Goal: Task Accomplishment & Management: Manage account settings

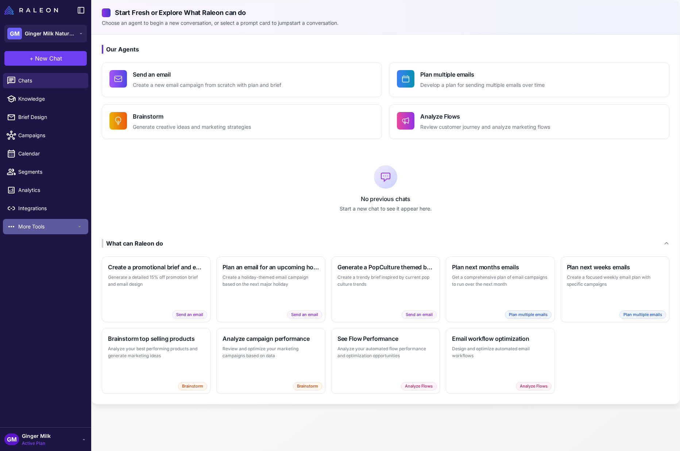
click at [28, 225] on span "More Tools" at bounding box center [47, 226] width 58 height 8
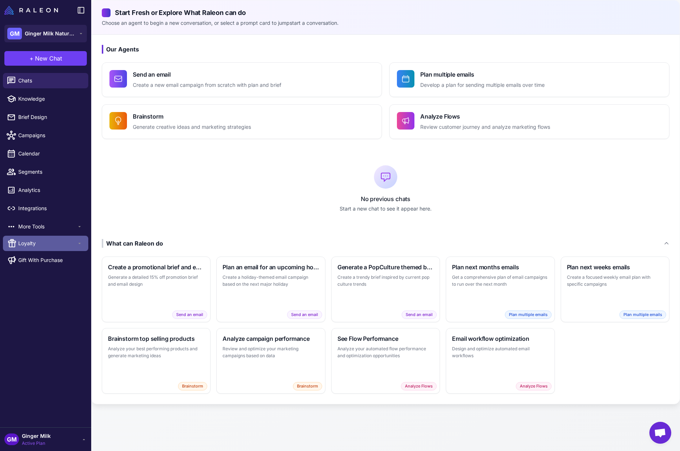
click at [32, 240] on span "Loyalty" at bounding box center [47, 243] width 58 height 8
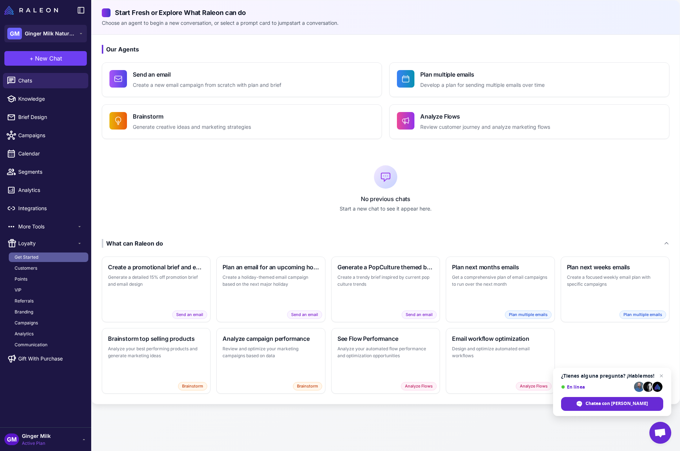
click at [36, 258] on span "Get Started" at bounding box center [27, 257] width 24 height 7
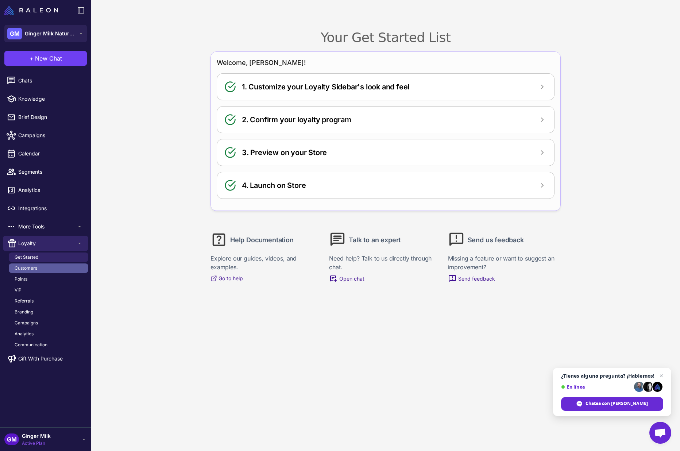
click at [39, 270] on link "Customers" at bounding box center [48, 267] width 79 height 9
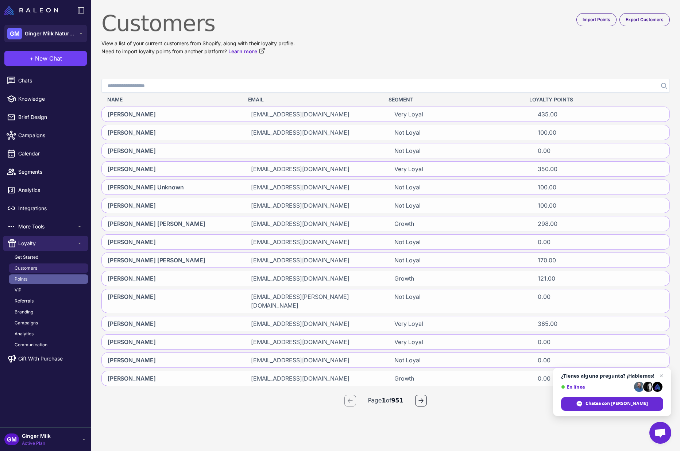
click at [37, 280] on link "Points" at bounding box center [48, 278] width 79 height 9
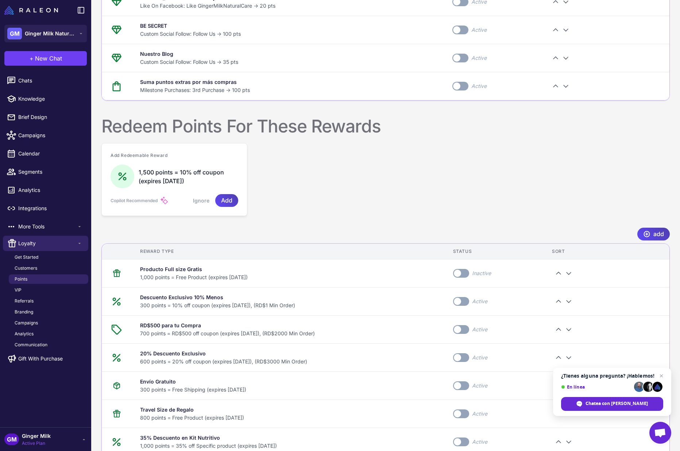
scroll to position [731, 0]
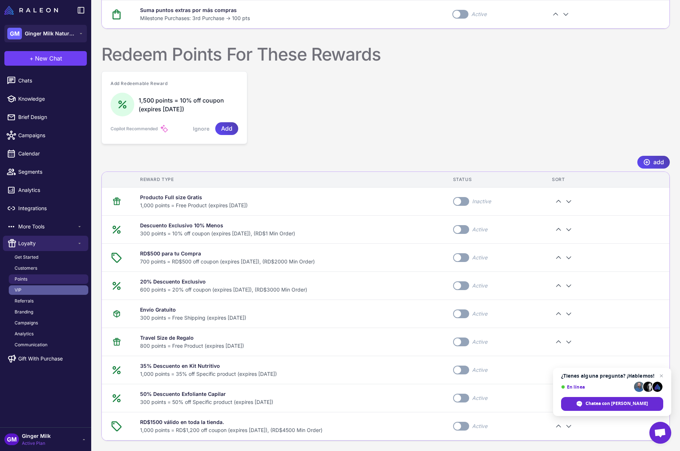
click at [53, 288] on link "VIP" at bounding box center [48, 289] width 79 height 9
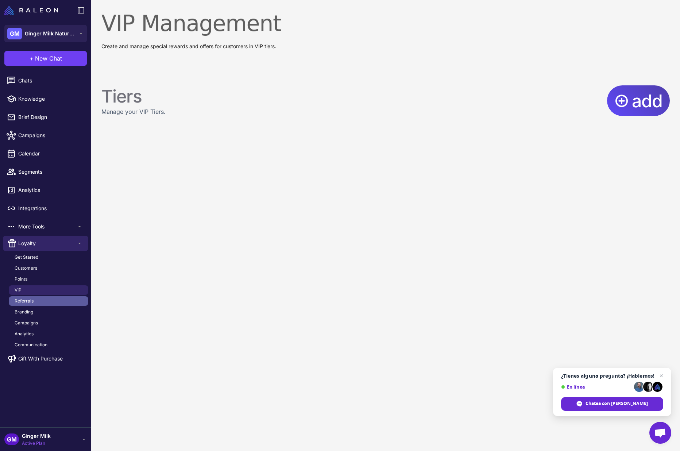
click at [52, 298] on link "Referrals" at bounding box center [48, 300] width 79 height 9
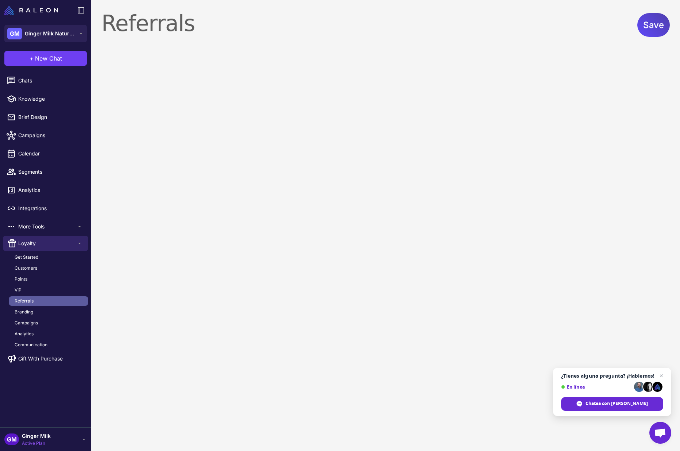
select select "******"
select select "**********"
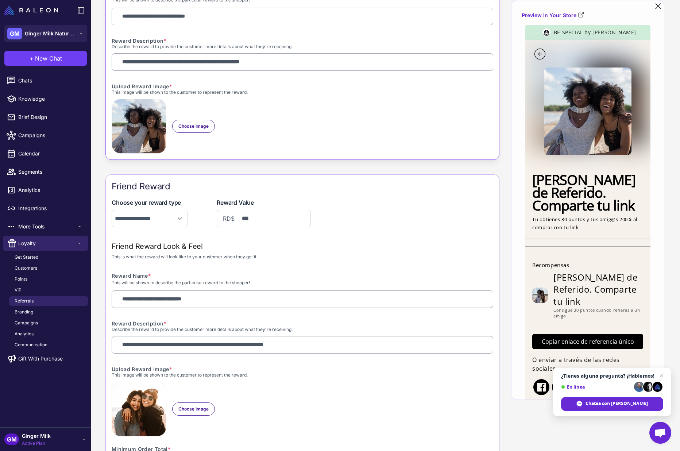
scroll to position [269, 0]
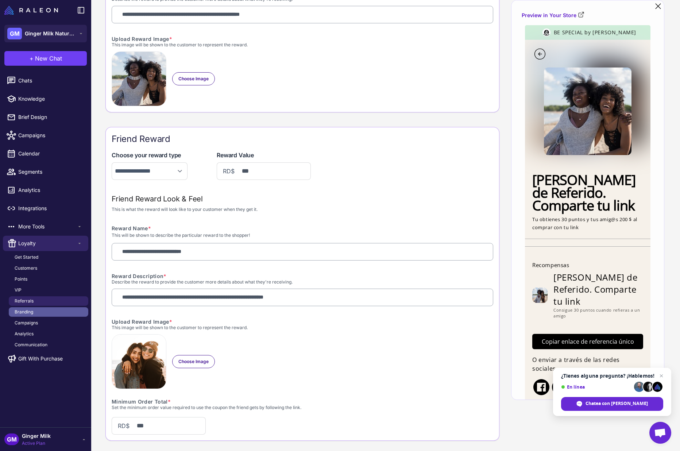
click at [39, 310] on link "Branding" at bounding box center [48, 311] width 79 height 9
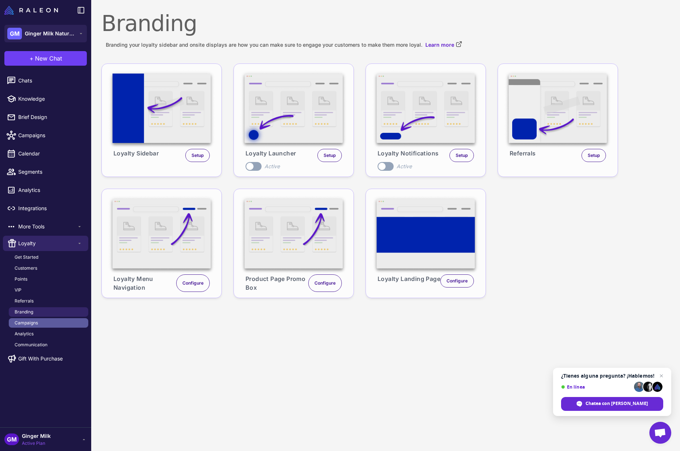
click at [46, 326] on link "Campaigns" at bounding box center [48, 322] width 79 height 9
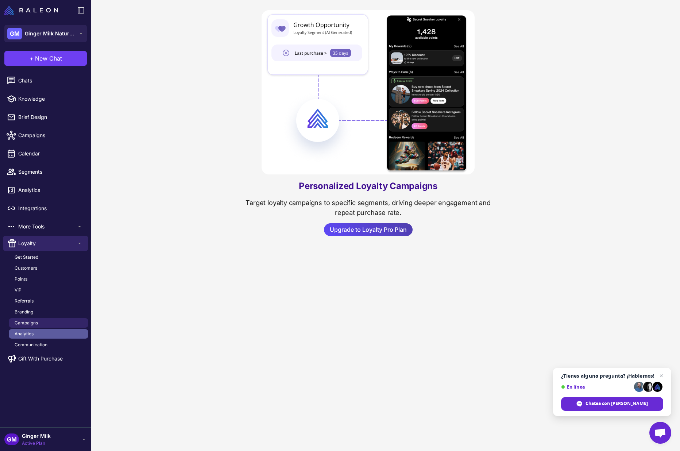
click at [53, 335] on link "Analytics" at bounding box center [48, 333] width 79 height 9
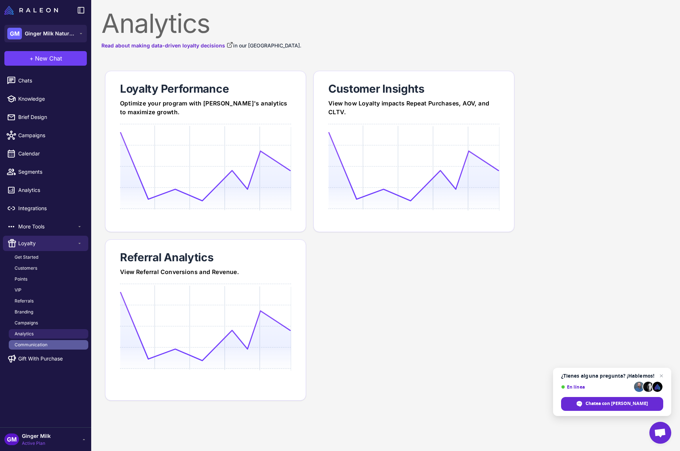
click at [48, 346] on link "Communication" at bounding box center [48, 344] width 79 height 9
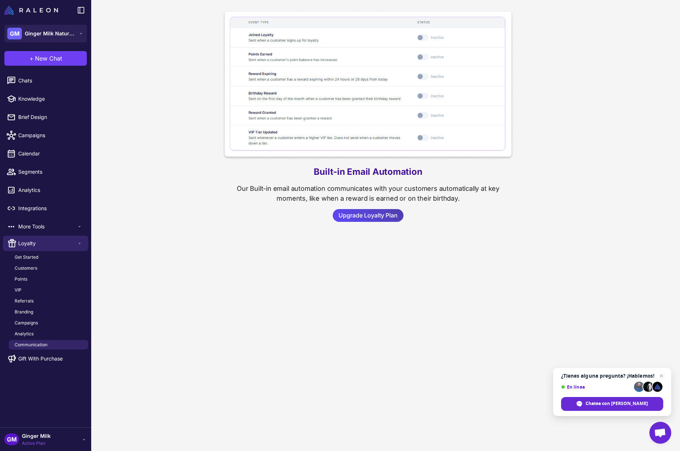
click at [38, 437] on span "Ginger Milk" at bounding box center [36, 436] width 29 height 8
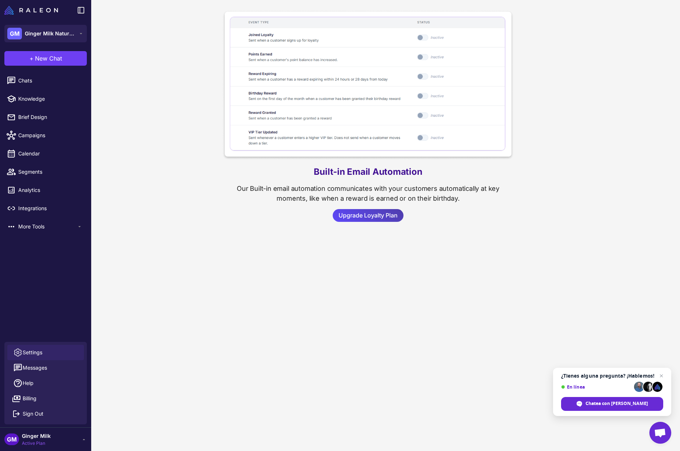
click at [33, 354] on span "Settings" at bounding box center [33, 352] width 20 height 8
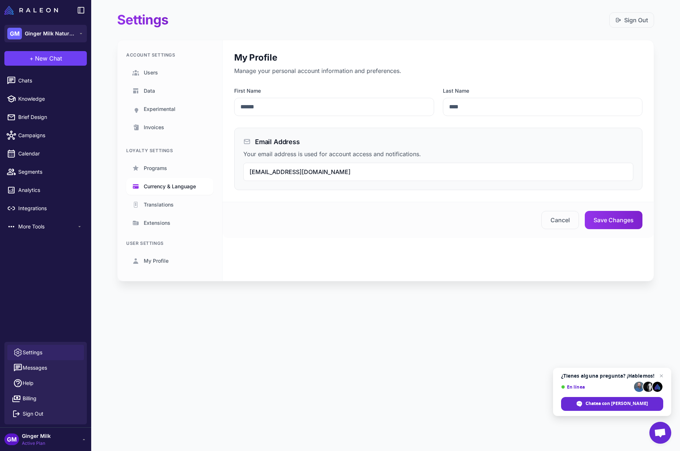
click at [171, 183] on span "Currency & Language" at bounding box center [170, 186] width 52 height 8
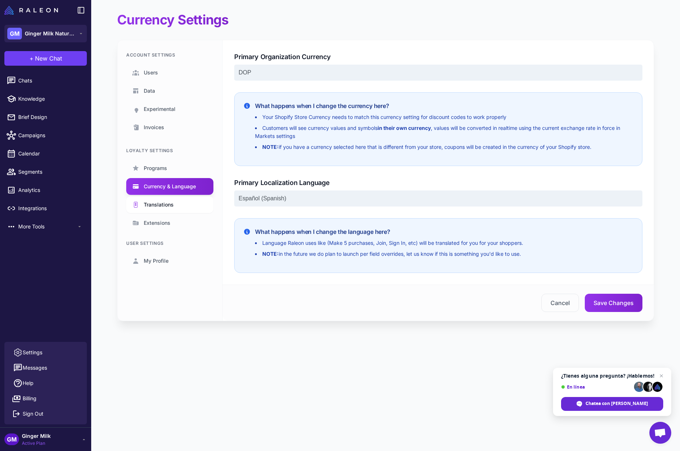
click at [184, 206] on link "Translations" at bounding box center [169, 204] width 87 height 17
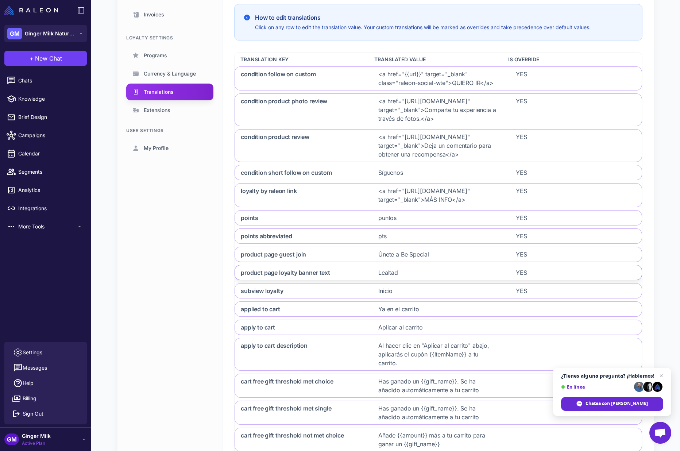
scroll to position [113, 0]
click at [387, 276] on span "Lealtad" at bounding box center [388, 271] width 20 height 9
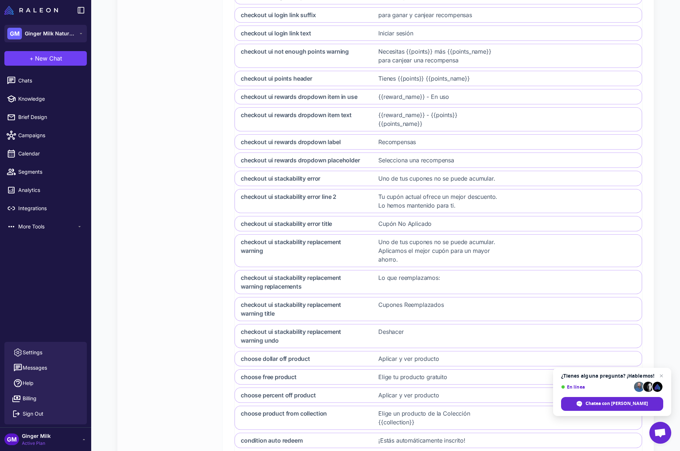
scroll to position [665, 0]
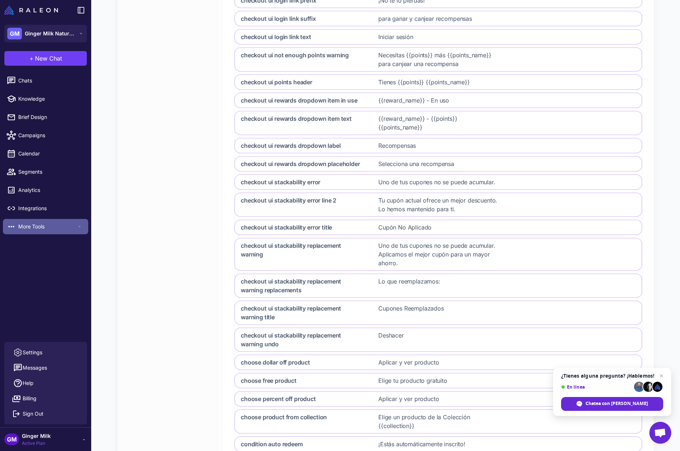
click at [43, 227] on span "More Tools" at bounding box center [47, 226] width 58 height 8
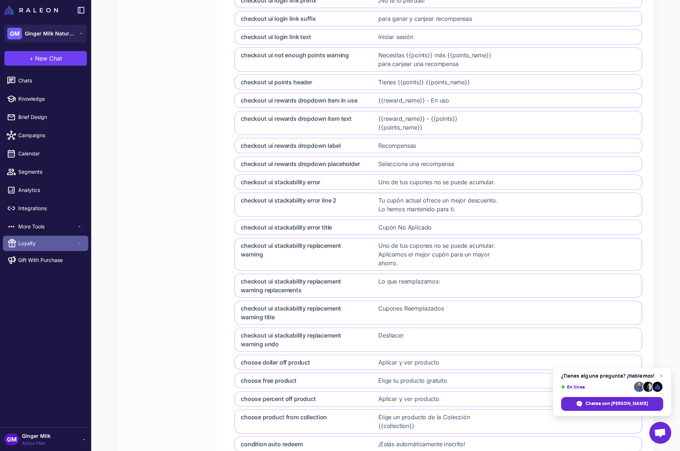
click at [40, 244] on span "Loyalty" at bounding box center [47, 243] width 58 height 8
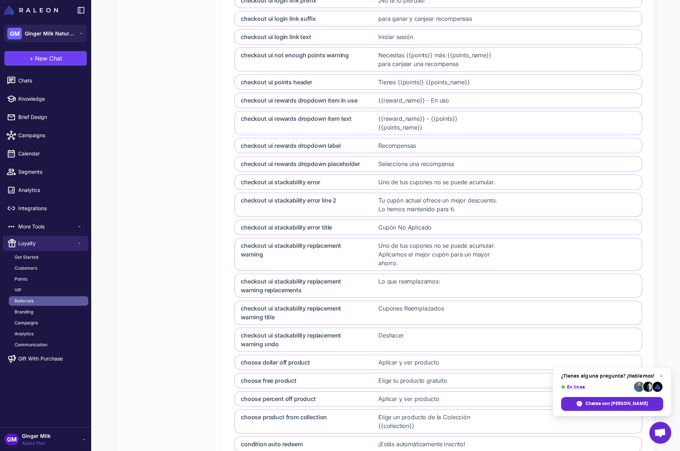
click at [28, 304] on span "Referrals" at bounding box center [24, 300] width 19 height 7
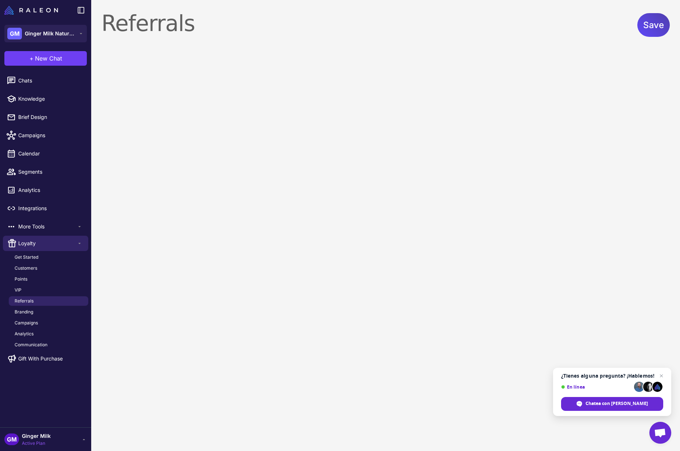
select select "******"
select select "**********"
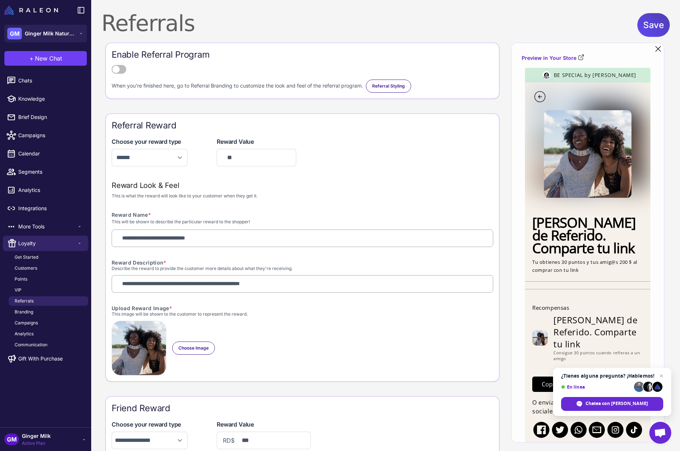
scroll to position [20, 0]
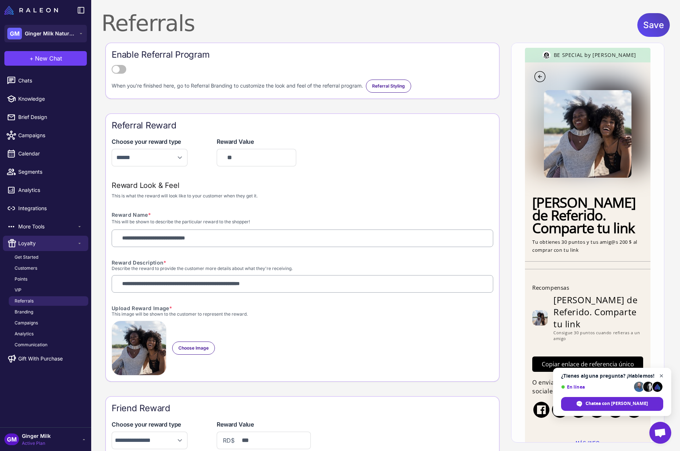
click at [661, 374] on span "Cerrar el chat" at bounding box center [661, 375] width 9 height 9
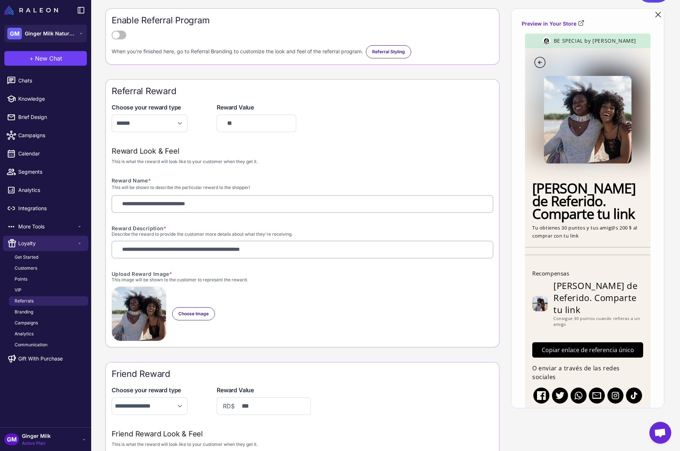
scroll to position [31, 0]
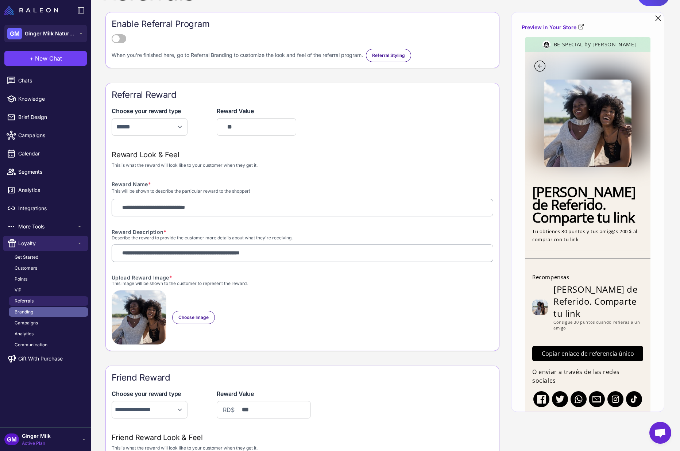
click at [30, 312] on span "Branding" at bounding box center [24, 311] width 19 height 7
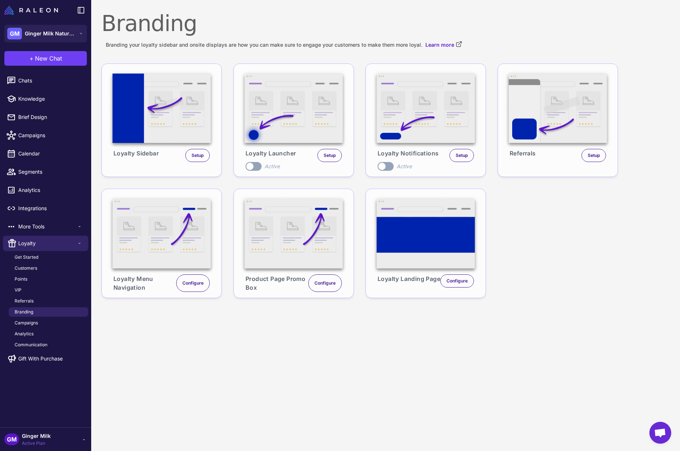
click at [556, 131] on img at bounding box center [557, 109] width 108 height 79
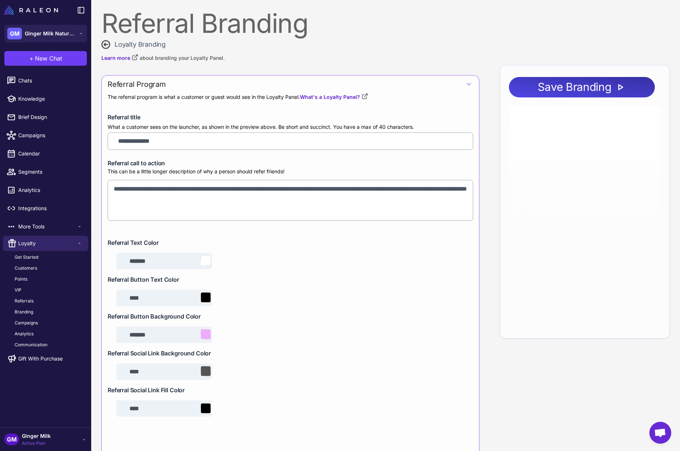
type input "**********"
type textarea "**********"
type input "*******"
type input "**********"
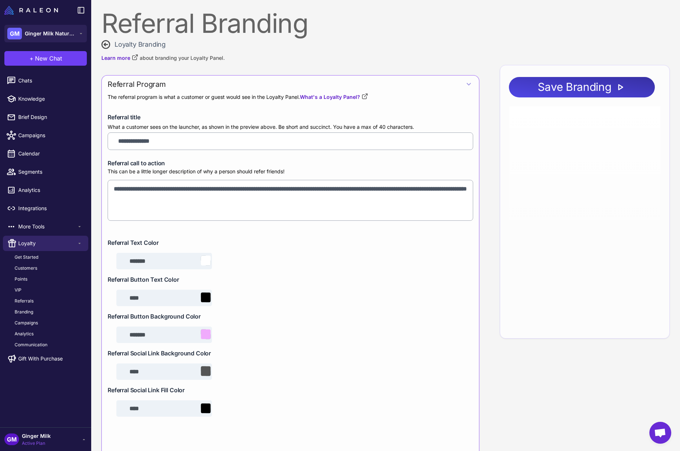
type input "**********"
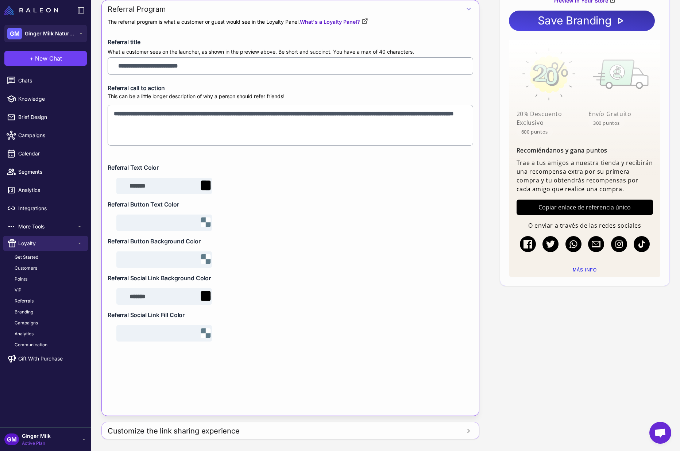
scroll to position [75, 0]
click at [45, 344] on span "Communication" at bounding box center [31, 344] width 33 height 7
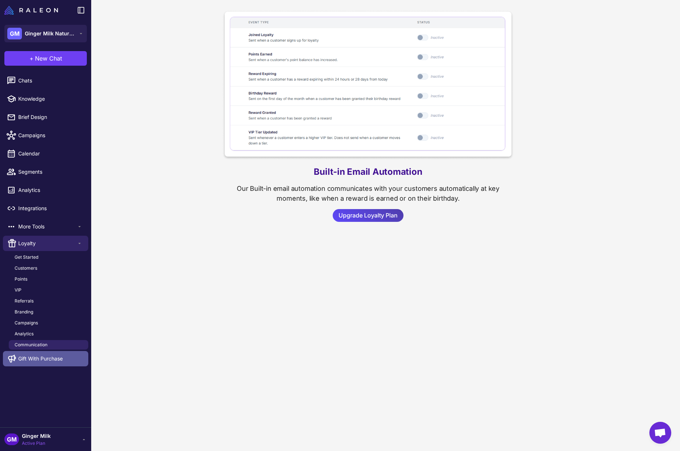
click at [49, 355] on span "Gift With Purchase" at bounding box center [40, 358] width 44 height 8
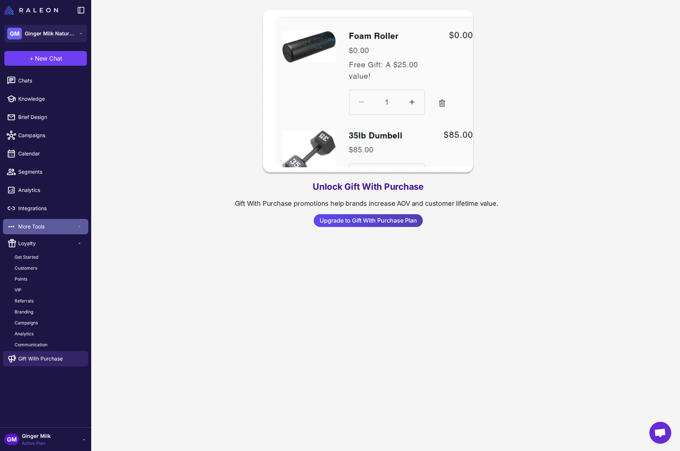
click at [55, 227] on span "More Tools" at bounding box center [47, 226] width 58 height 8
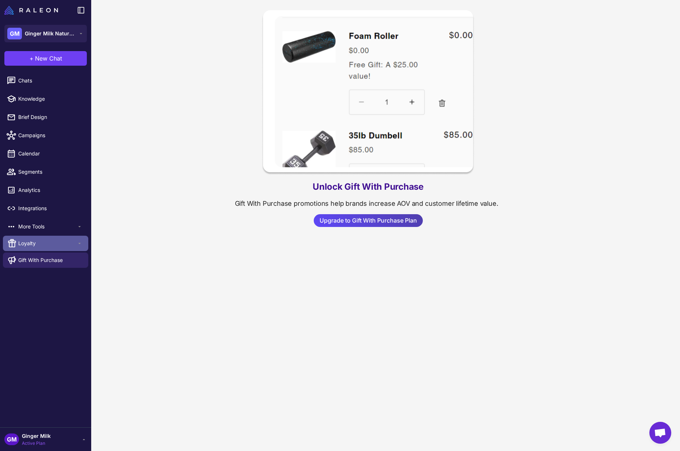
click at [55, 241] on span "Loyalty" at bounding box center [47, 243] width 58 height 8
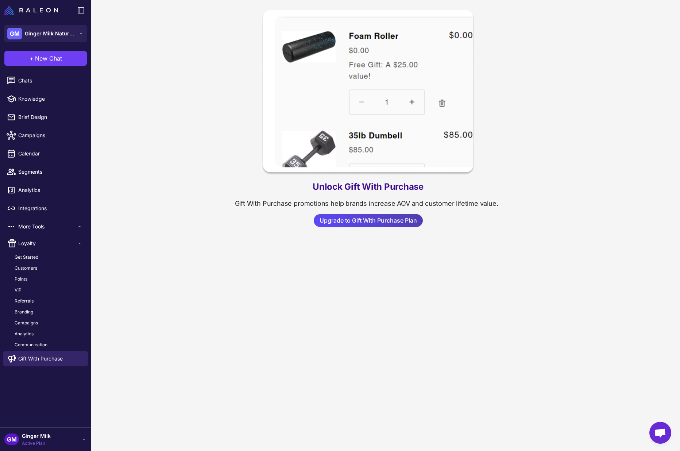
click at [43, 437] on span "Ginger Milk" at bounding box center [36, 436] width 29 height 8
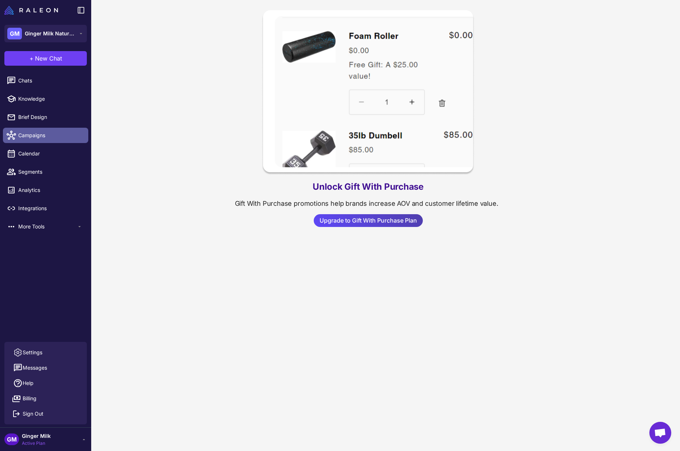
click at [43, 131] on span "Campaigns" at bounding box center [50, 135] width 64 height 8
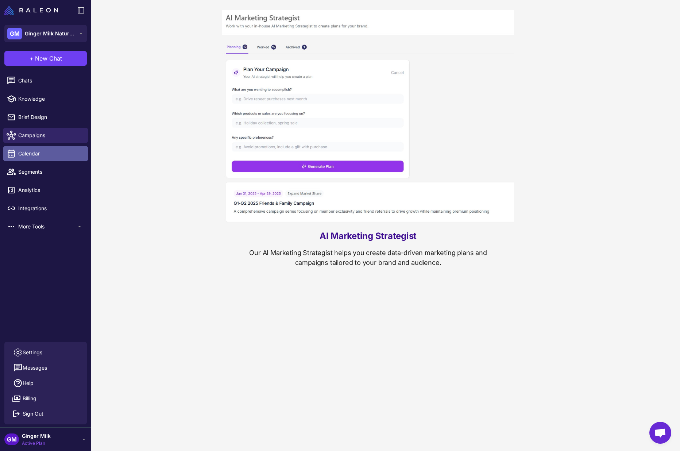
click at [42, 151] on span "Calendar" at bounding box center [50, 153] width 64 height 8
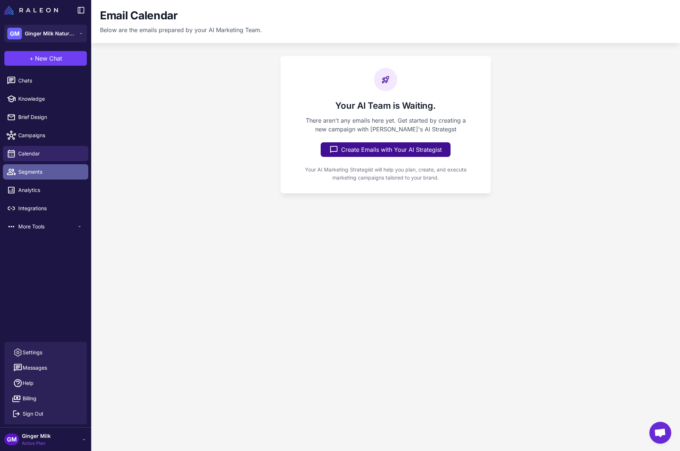
click at [44, 173] on span "Segments" at bounding box center [50, 172] width 64 height 8
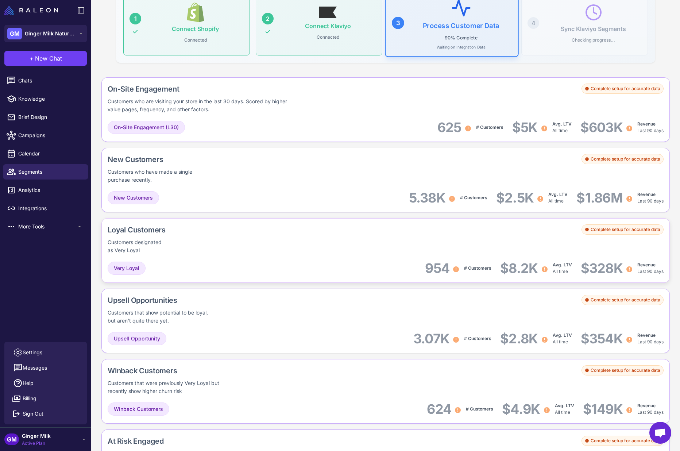
scroll to position [159, 0]
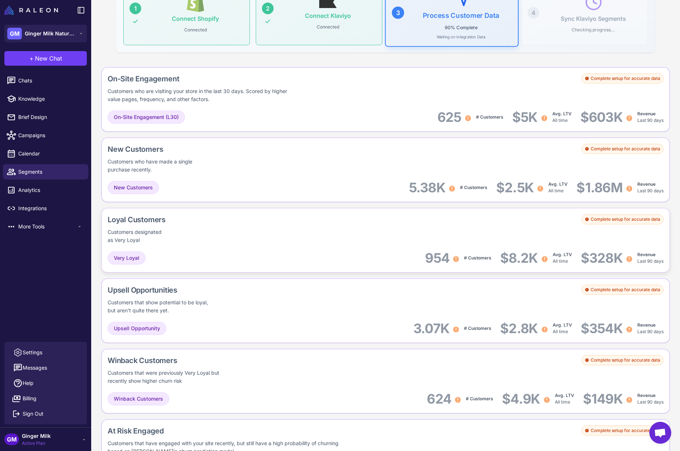
click at [312, 246] on div "Loyal Customers Customers designated as Very Loyal Complete setup for accurate …" at bounding box center [385, 240] width 568 height 65
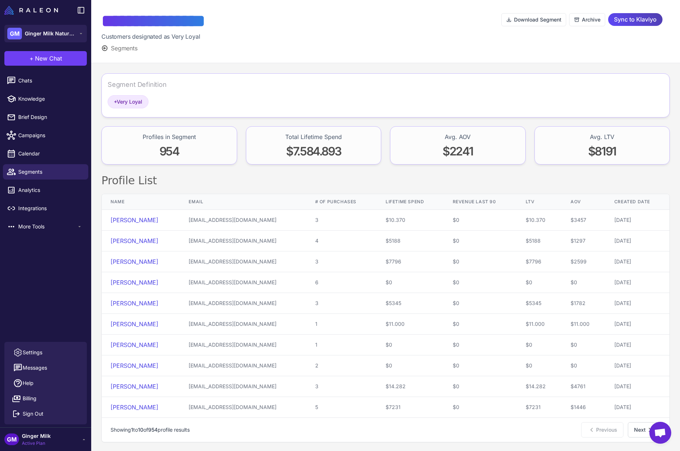
click at [182, 77] on div "Segment Definition + Very Loyal" at bounding box center [385, 95] width 568 height 44
click at [45, 192] on span "Analytics" at bounding box center [50, 190] width 64 height 8
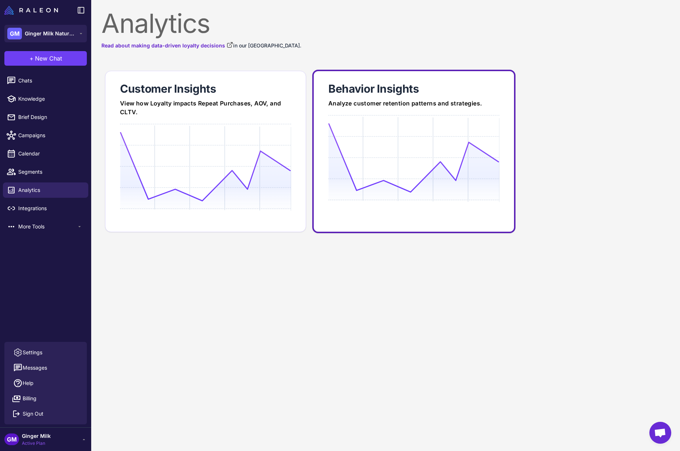
click at [434, 166] on icon at bounding box center [413, 158] width 171 height 70
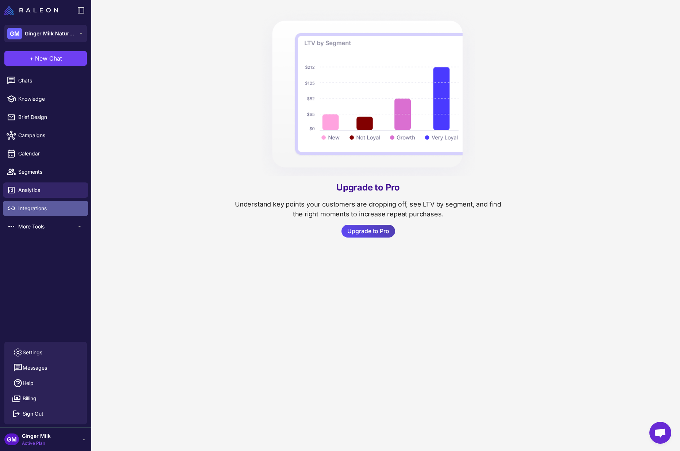
click at [36, 209] on span "Integrations" at bounding box center [50, 208] width 64 height 8
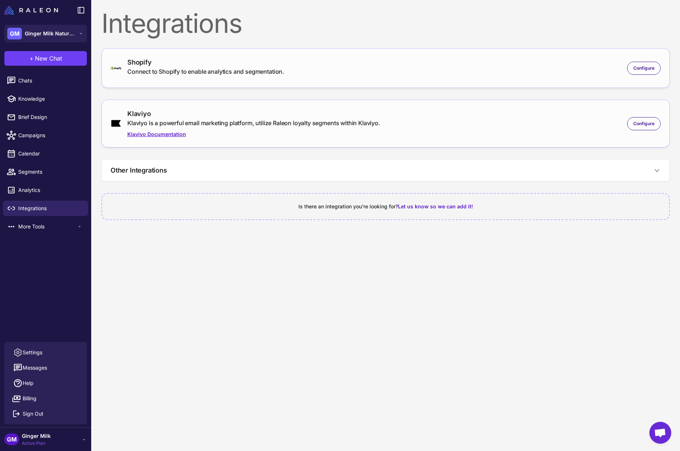
click at [178, 136] on link "Klaviyo Documentation" at bounding box center [253, 134] width 253 height 8
